Goal: Task Accomplishment & Management: Use online tool/utility

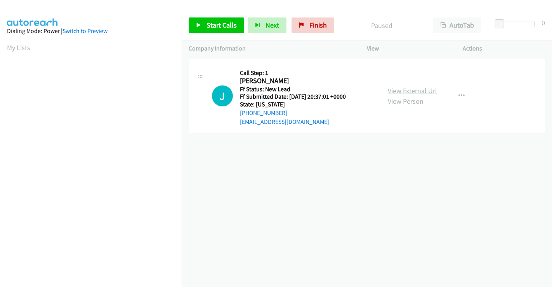
click at [408, 90] on link "View External Url" at bounding box center [412, 90] width 49 height 9
click at [230, 29] on span "Start Calls" at bounding box center [221, 25] width 30 height 9
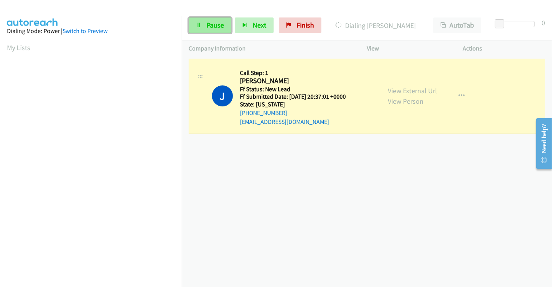
click at [206, 23] on span "Pause" at bounding box center [214, 25] width 17 height 9
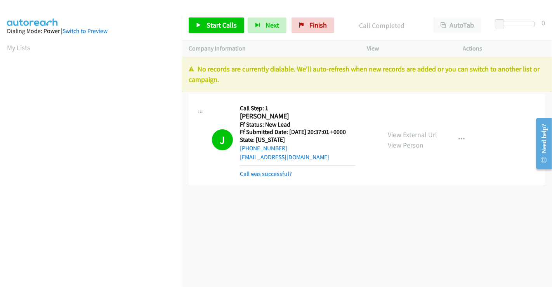
scroll to position [149, 0]
click at [280, 173] on link "Call was successful?" at bounding box center [266, 173] width 52 height 7
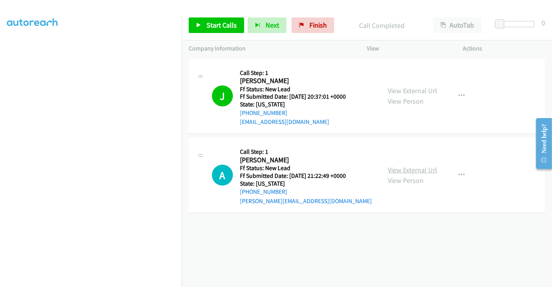
click at [415, 171] on link "View External Url" at bounding box center [412, 169] width 49 height 9
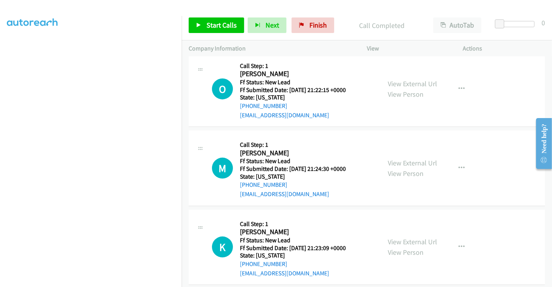
scroll to position [0, 0]
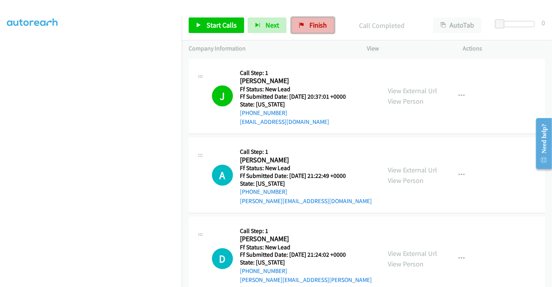
click at [309, 23] on span "Finish" at bounding box center [317, 25] width 17 height 9
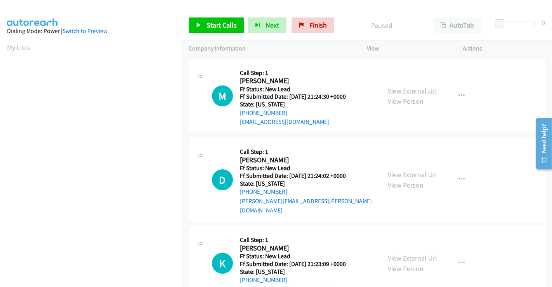
click at [401, 93] on link "View External Url" at bounding box center [412, 90] width 49 height 9
click at [404, 170] on link "View External Url" at bounding box center [412, 174] width 49 height 9
click at [404, 253] on link "View External Url" at bounding box center [412, 257] width 49 height 9
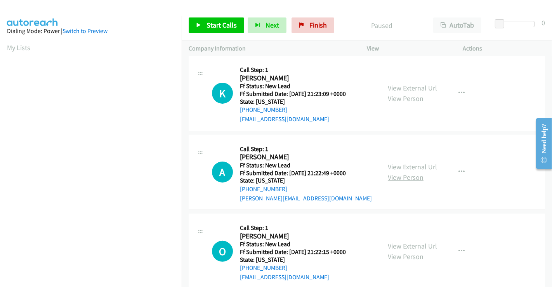
scroll to position [174, 0]
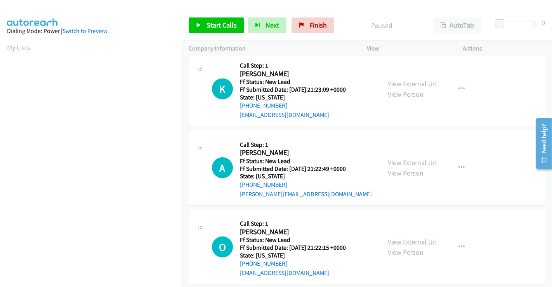
click at [397, 237] on link "View External Url" at bounding box center [412, 241] width 49 height 9
click at [221, 28] on span "Start Calls" at bounding box center [221, 25] width 30 height 9
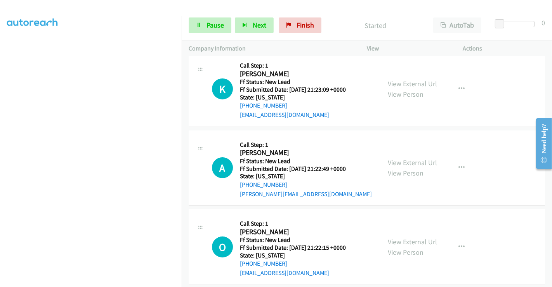
scroll to position [0, 0]
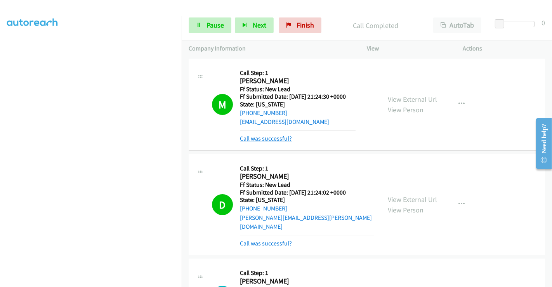
click at [266, 139] on link "Call was successful?" at bounding box center [266, 138] width 52 height 7
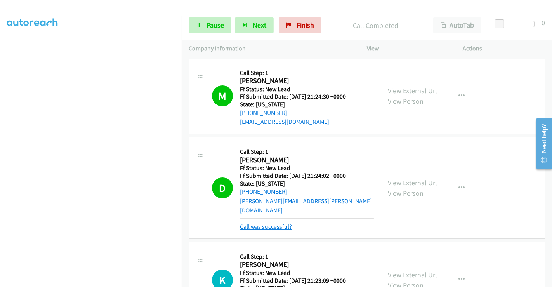
click at [269, 223] on link "Call was successful?" at bounding box center [266, 226] width 52 height 7
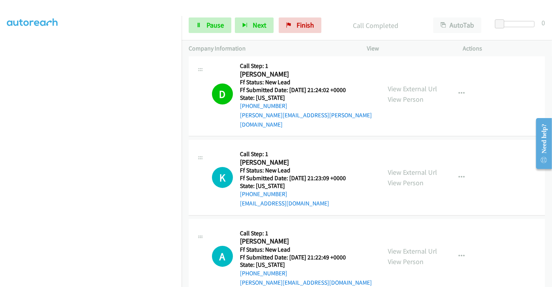
scroll to position [86, 0]
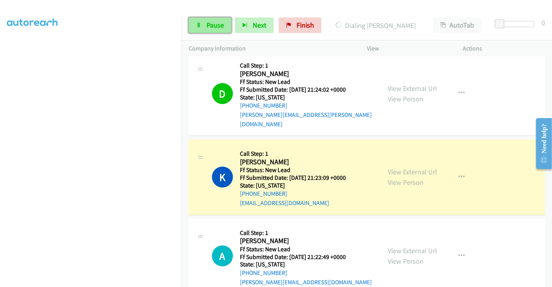
click at [206, 23] on span "Pause" at bounding box center [214, 25] width 17 height 9
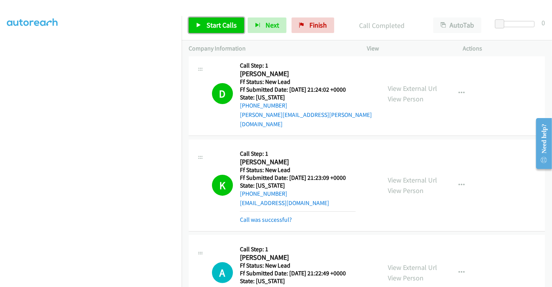
click at [214, 23] on span "Start Calls" at bounding box center [221, 25] width 30 height 9
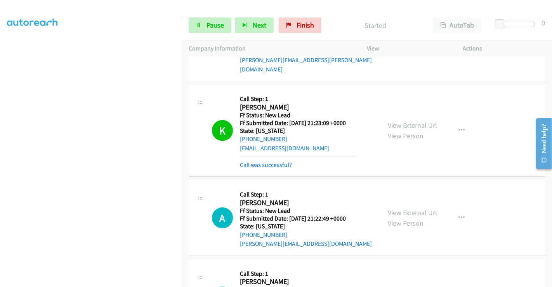
scroll to position [172, 0]
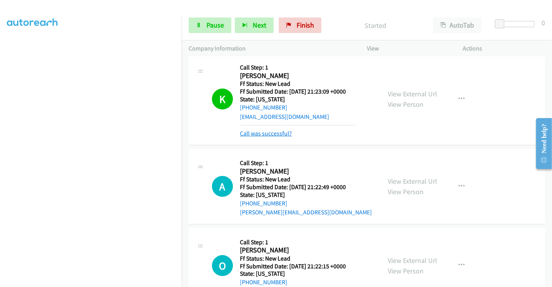
click at [266, 130] on link "Call was successful?" at bounding box center [266, 133] width 52 height 7
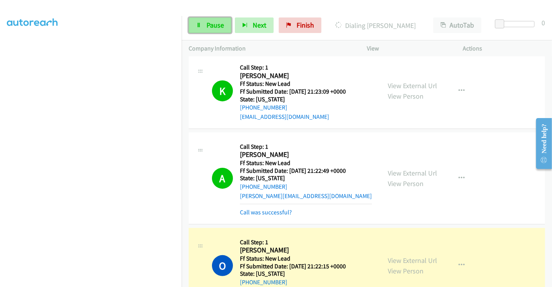
click at [219, 24] on span "Pause" at bounding box center [214, 25] width 17 height 9
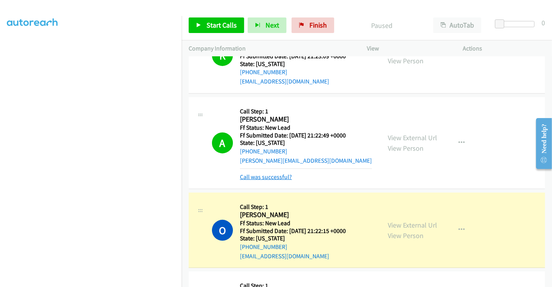
scroll to position [258, 0]
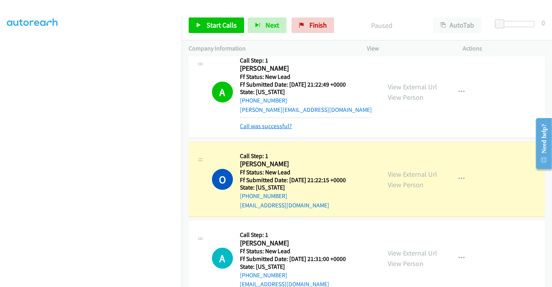
click at [255, 122] on link "Call was successful?" at bounding box center [266, 125] width 52 height 7
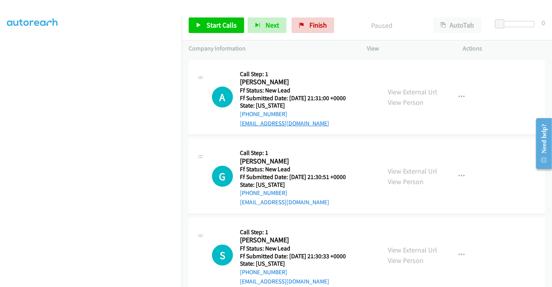
scroll to position [411, 0]
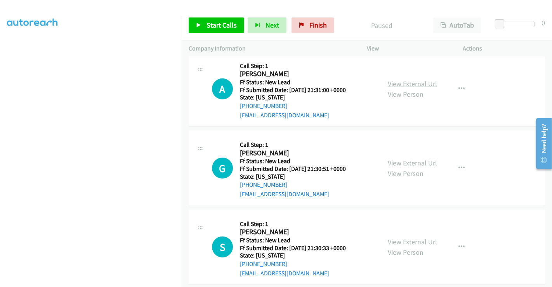
click at [408, 79] on link "View External Url" at bounding box center [412, 83] width 49 height 9
click at [399, 158] on link "View External Url" at bounding box center [412, 162] width 49 height 9
click at [403, 237] on link "View External Url" at bounding box center [412, 241] width 49 height 9
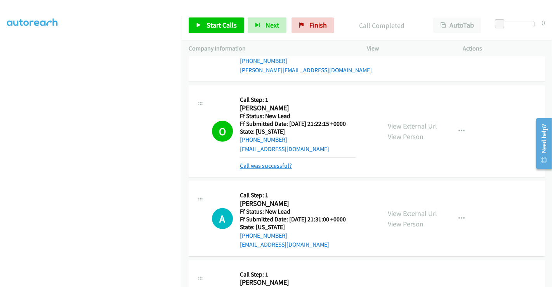
click at [256, 162] on link "Call was successful?" at bounding box center [266, 165] width 52 height 7
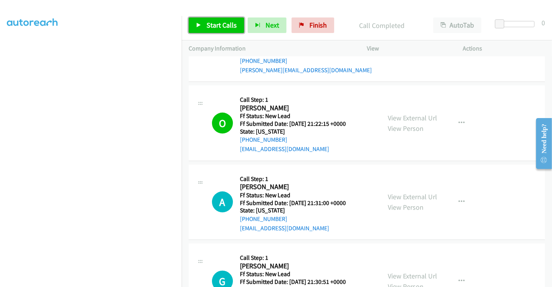
click at [203, 22] on link "Start Calls" at bounding box center [217, 25] width 56 height 16
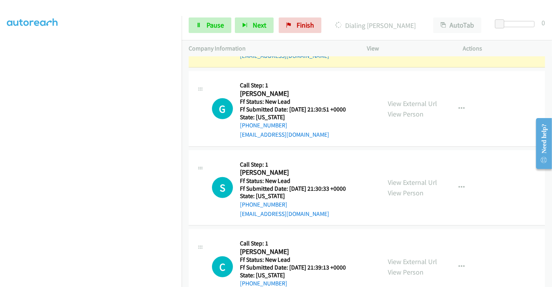
scroll to position [341, 0]
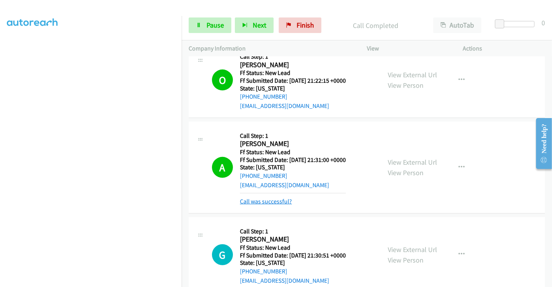
click at [271, 198] on link "Call was successful?" at bounding box center [266, 201] width 52 height 7
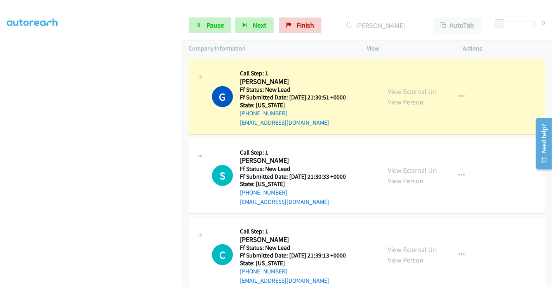
scroll to position [427, 0]
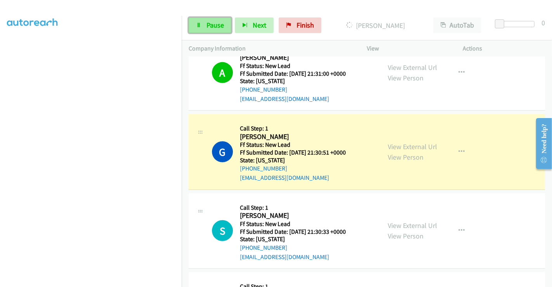
click at [207, 19] on link "Pause" at bounding box center [210, 25] width 43 height 16
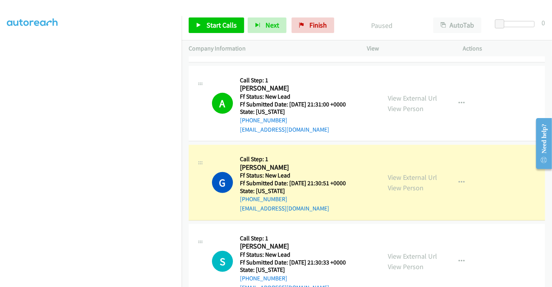
scroll to position [396, 0]
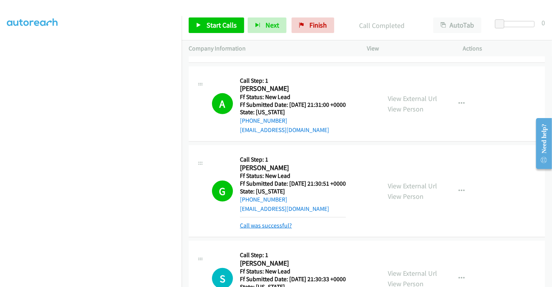
click at [272, 222] on link "Call was successful?" at bounding box center [266, 225] width 52 height 7
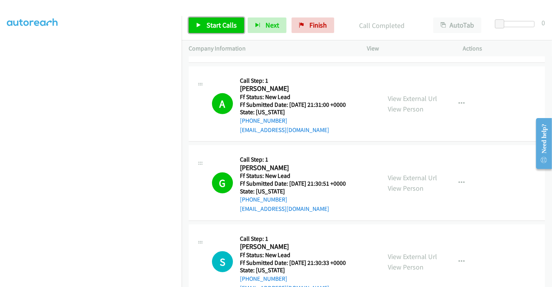
click at [205, 24] on link "Start Calls" at bounding box center [217, 25] width 56 height 16
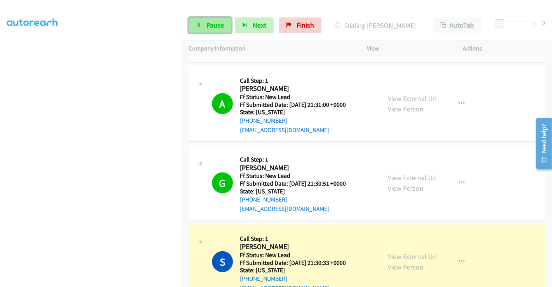
click at [199, 22] on link "Pause" at bounding box center [210, 25] width 43 height 16
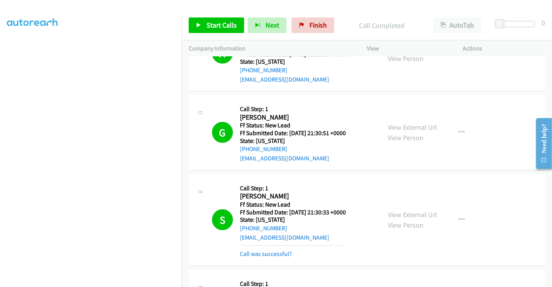
scroll to position [439, 0]
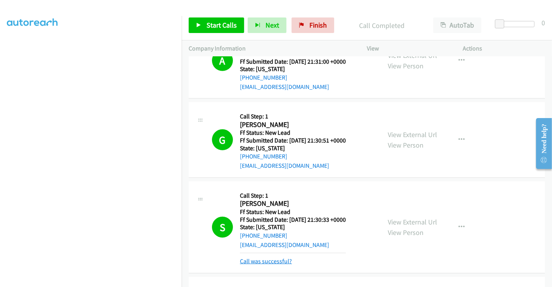
click at [268, 257] on link "Call was successful?" at bounding box center [266, 260] width 52 height 7
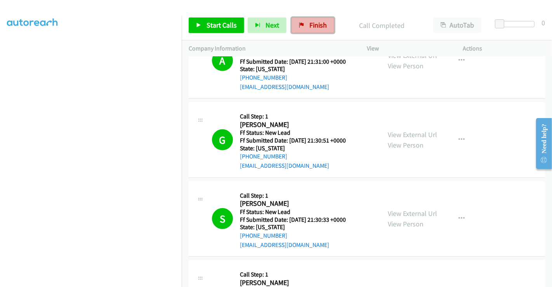
click at [311, 24] on span "Finish" at bounding box center [317, 25] width 17 height 9
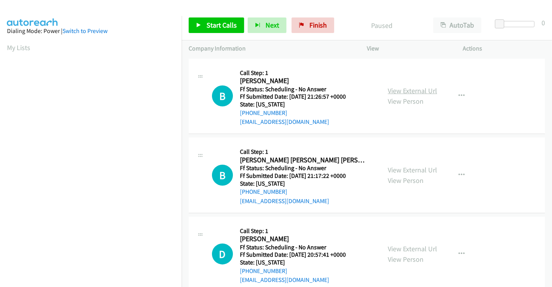
click at [402, 87] on link "View External Url" at bounding box center [412, 90] width 49 height 9
click at [408, 171] on link "View External Url" at bounding box center [412, 169] width 49 height 9
click at [409, 248] on link "View External Url" at bounding box center [412, 248] width 49 height 9
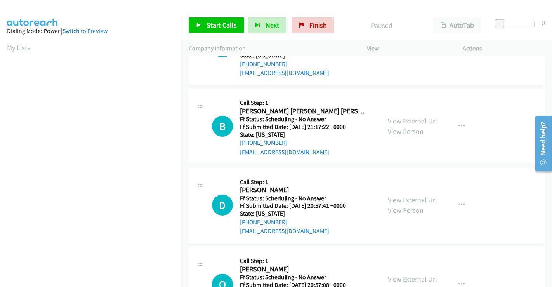
scroll to position [215, 0]
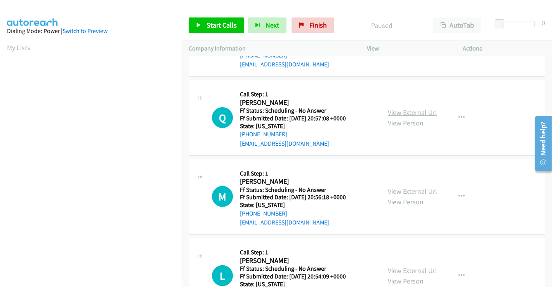
click at [409, 109] on link "View External Url" at bounding box center [412, 112] width 49 height 9
click at [408, 187] on link "View External Url" at bounding box center [412, 191] width 49 height 9
click at [219, 21] on span "Start Calls" at bounding box center [221, 25] width 30 height 9
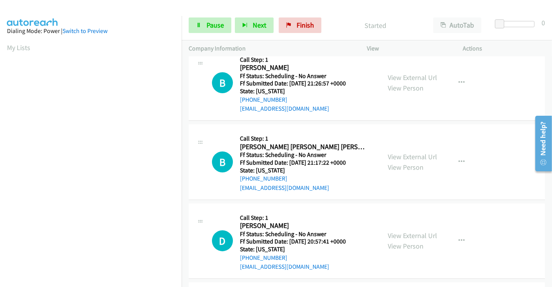
scroll to position [0, 0]
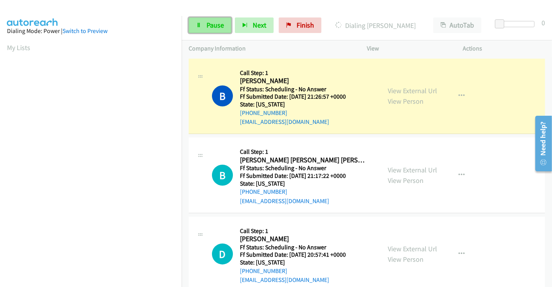
click at [215, 24] on span "Pause" at bounding box center [214, 25] width 17 height 9
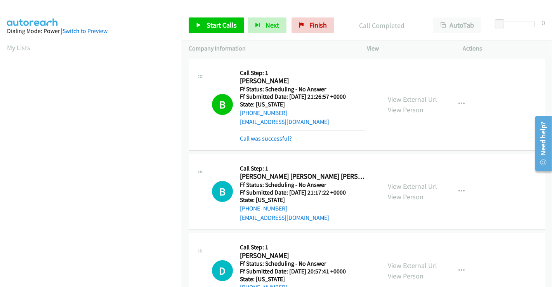
scroll to position [149, 0]
click at [258, 135] on link "Call was successful?" at bounding box center [266, 138] width 52 height 7
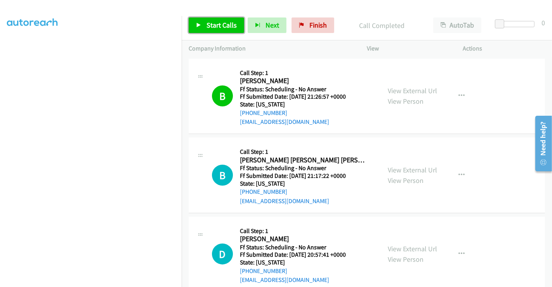
click at [218, 22] on span "Start Calls" at bounding box center [221, 25] width 30 height 9
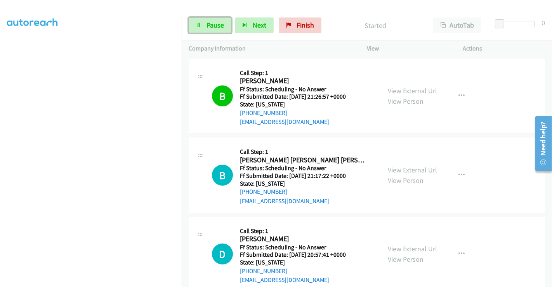
click at [218, 22] on span "Pause" at bounding box center [214, 25] width 17 height 9
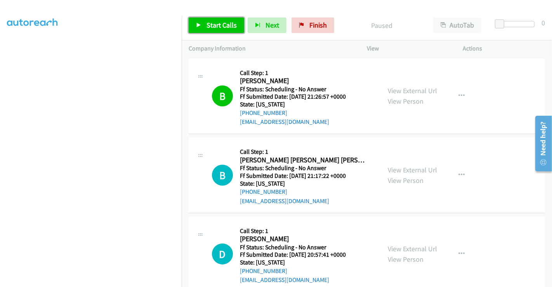
click at [213, 24] on span "Start Calls" at bounding box center [221, 25] width 30 height 9
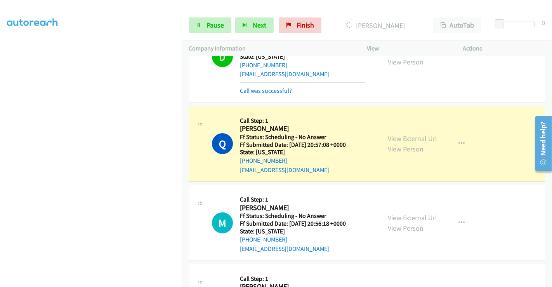
scroll to position [258, 0]
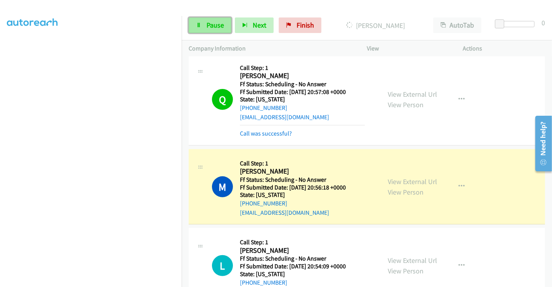
click at [214, 23] on span "Pause" at bounding box center [214, 25] width 17 height 9
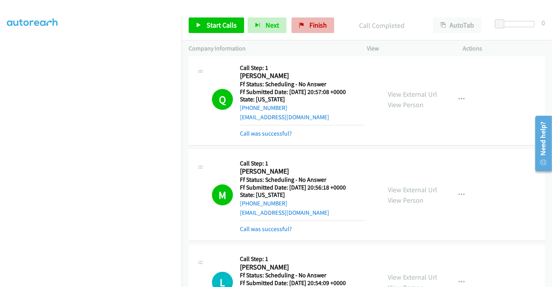
drag, startPoint x: 303, startPoint y: 33, endPoint x: 304, endPoint y: 29, distance: 4.3
click at [303, 33] on div "Start Calls Pause Next Finish Call Completed AutoTab AutoTab 0" at bounding box center [367, 25] width 370 height 30
drag, startPoint x: 305, startPoint y: 25, endPoint x: 304, endPoint y: 45, distance: 20.2
click at [305, 25] on link "Finish" at bounding box center [312, 25] width 43 height 16
